Goal: Information Seeking & Learning: Understand process/instructions

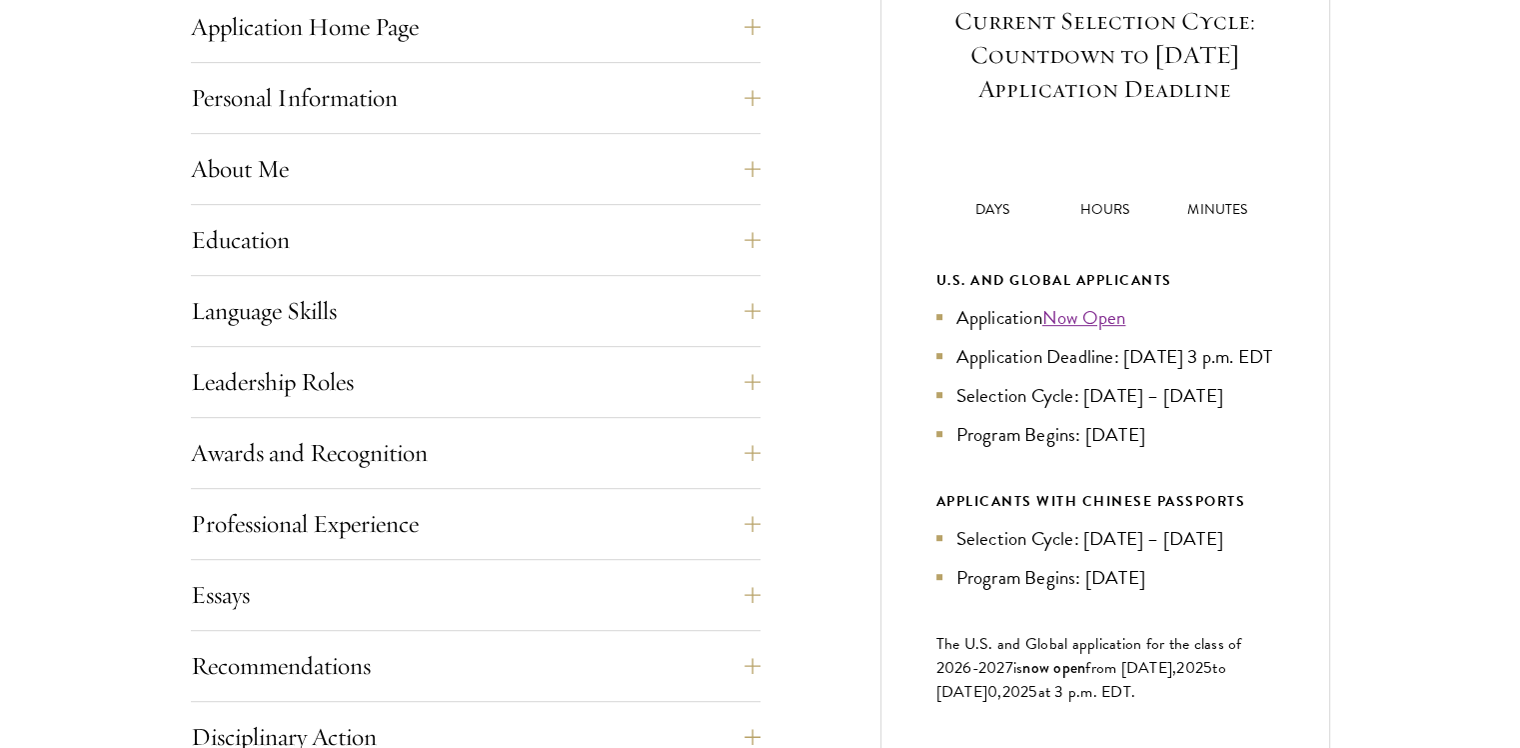
scroll to position [527, 0]
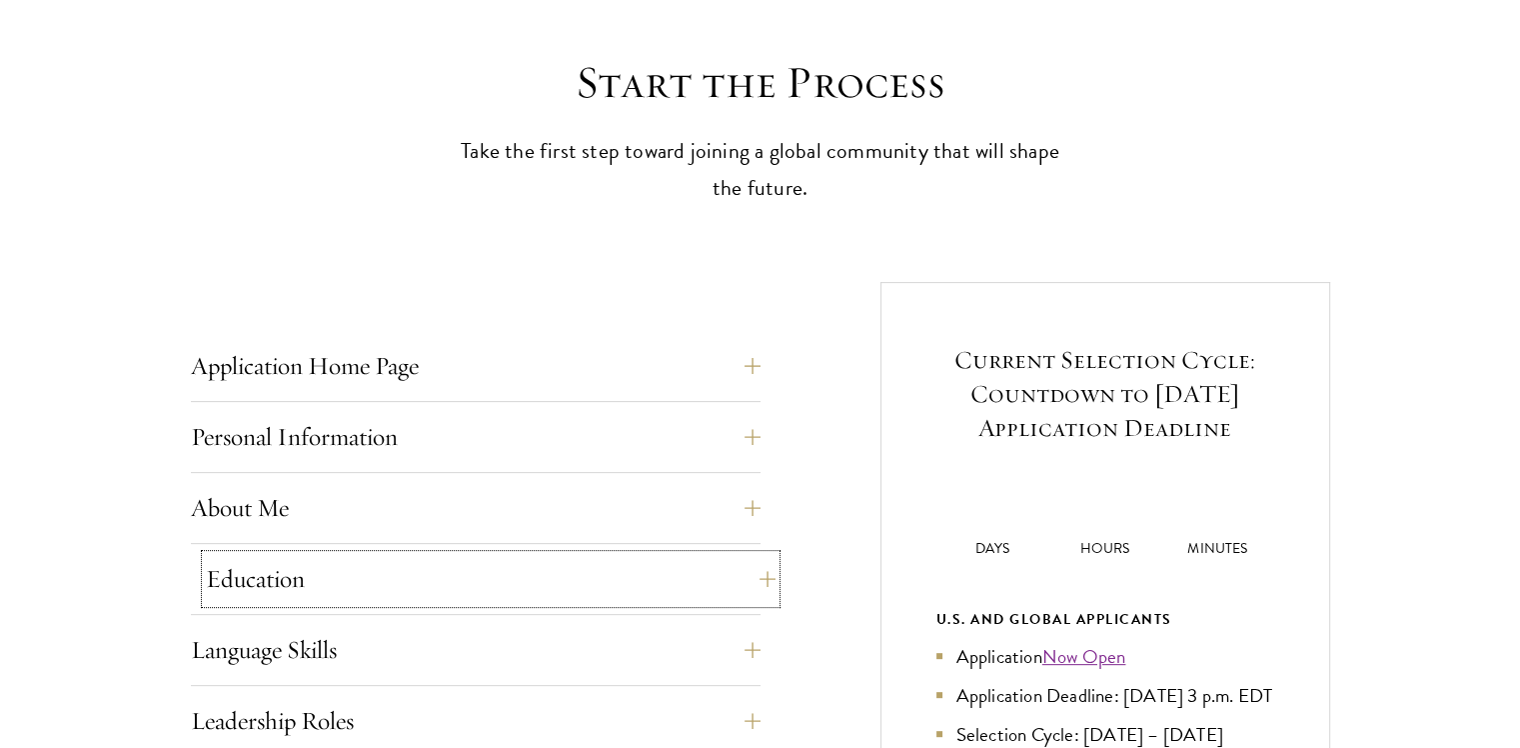
click at [588, 563] on button "Education" at bounding box center [491, 579] width 570 height 48
click at [576, 512] on button "About Me" at bounding box center [491, 508] width 570 height 48
click at [267, 504] on button "About Me" at bounding box center [491, 508] width 570 height 48
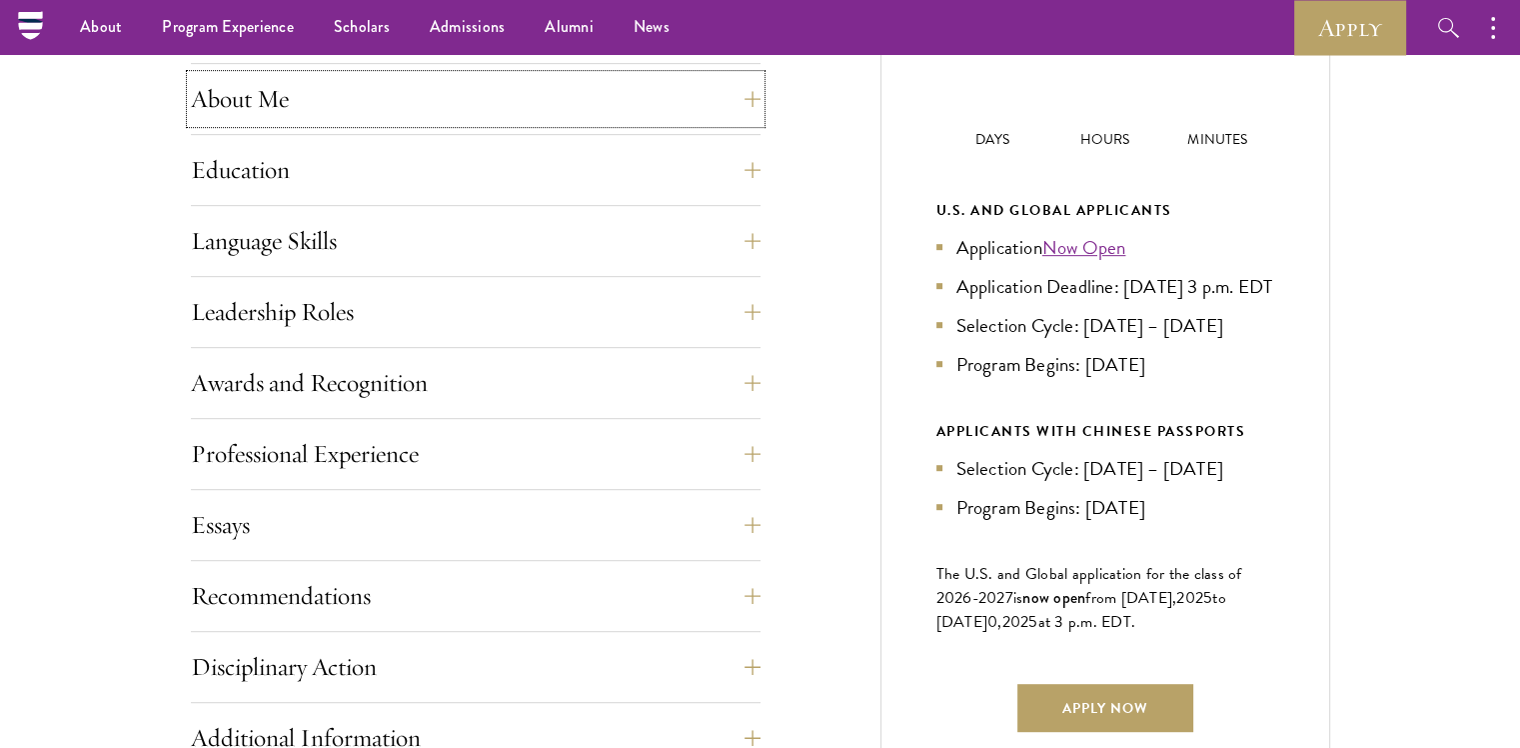
scroll to position [935, 0]
click at [288, 442] on button "Professional Experience" at bounding box center [491, 454] width 570 height 48
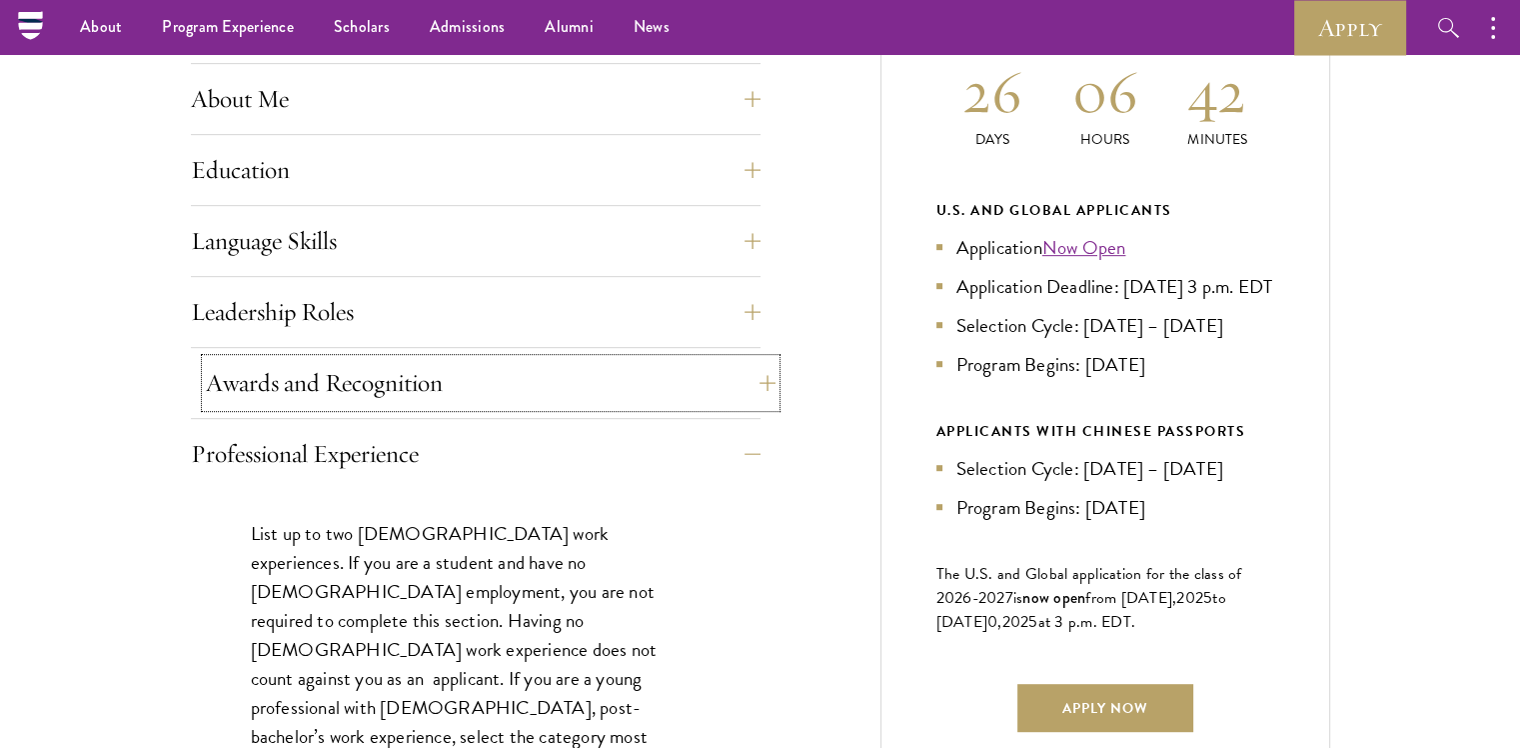
click at [306, 360] on button "Awards and Recognition" at bounding box center [491, 383] width 570 height 48
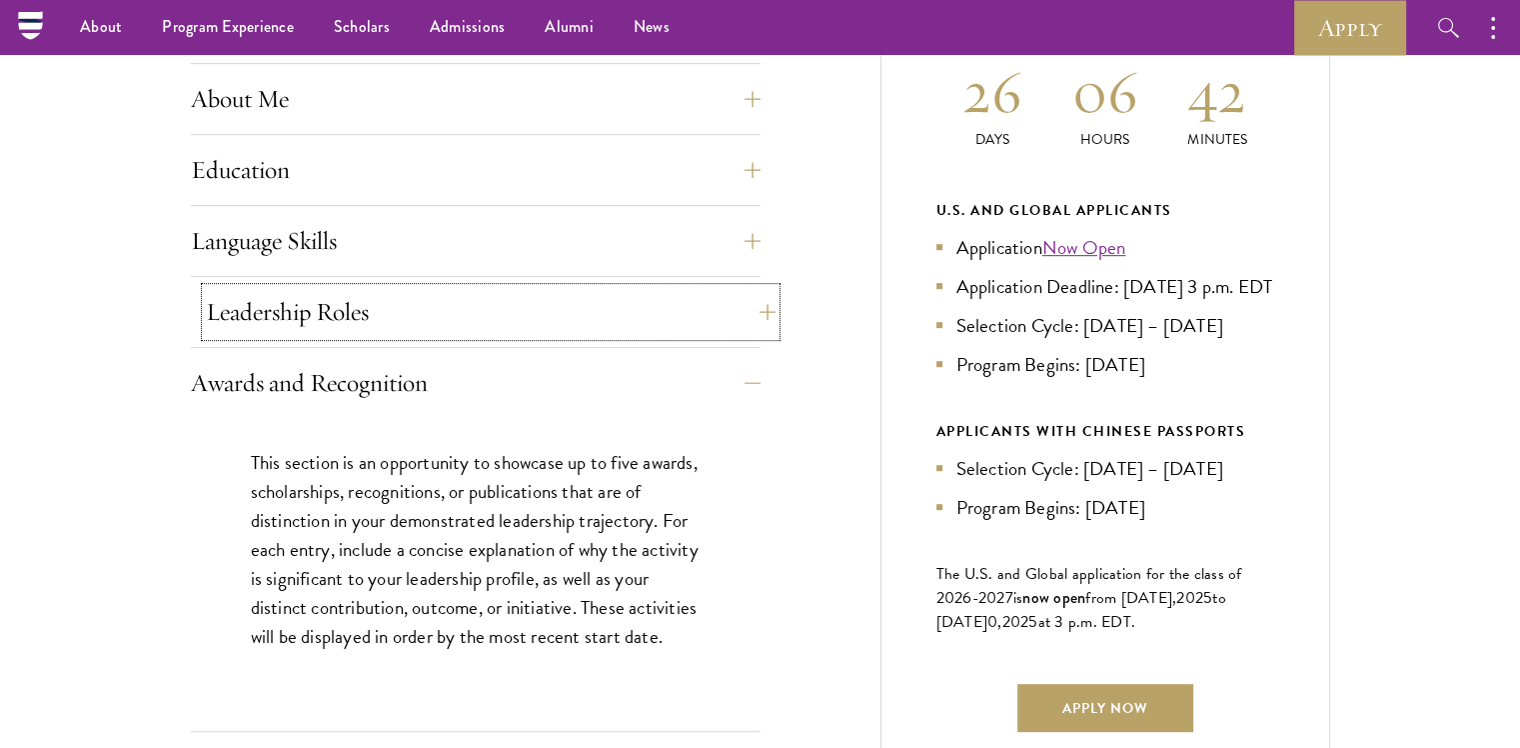
click at [308, 301] on button "Leadership Roles" at bounding box center [491, 312] width 570 height 48
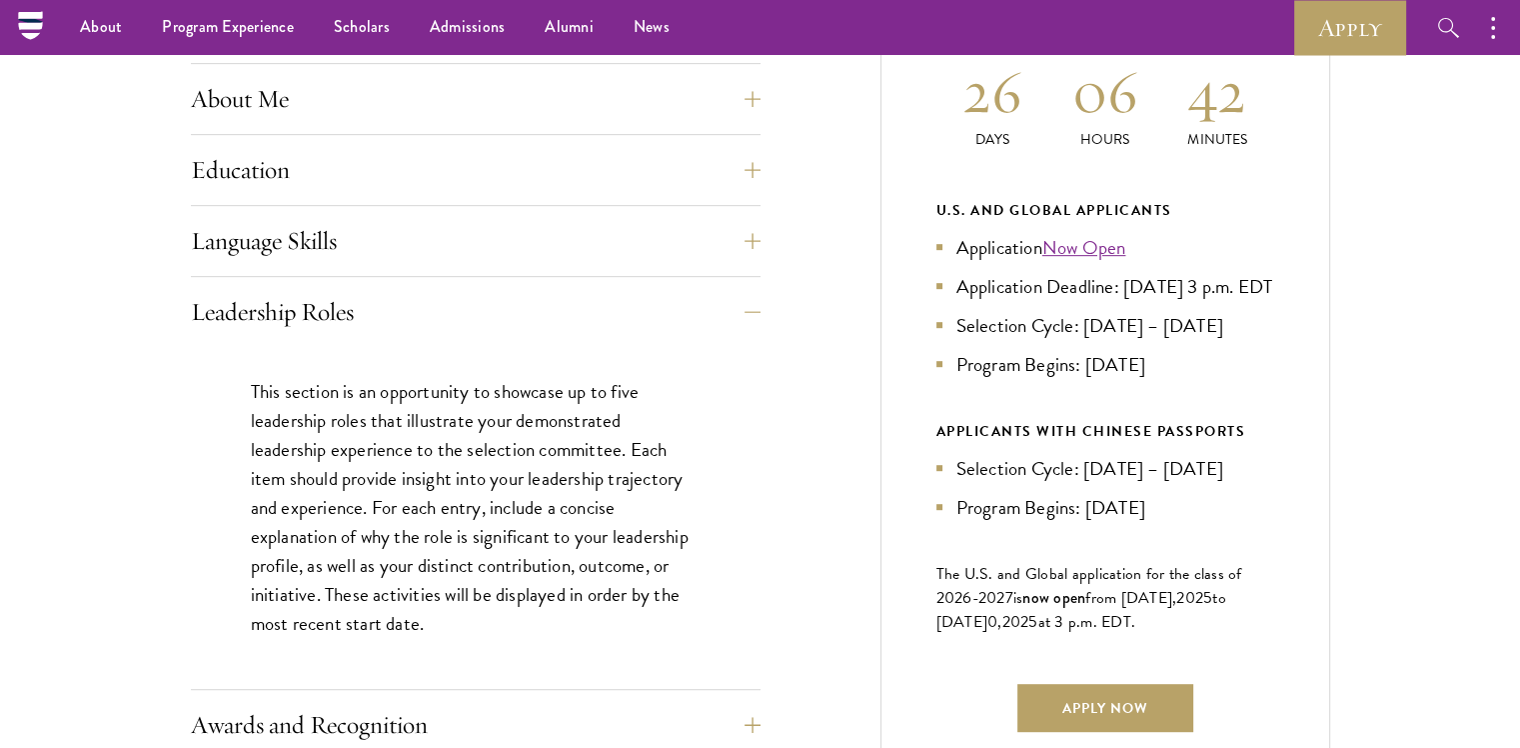
click at [308, 269] on div "Language Skills List up to three additional languages and indicate your level o…" at bounding box center [476, 247] width 570 height 60
click at [308, 263] on button "Language Skills" at bounding box center [491, 241] width 570 height 48
